Goal: Find specific page/section: Find specific page/section

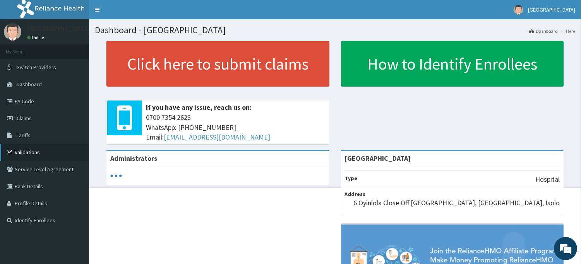
click at [36, 149] on link "Validations" at bounding box center [44, 152] width 89 height 17
click at [58, 154] on link "Validations" at bounding box center [44, 152] width 89 height 17
